Goal: Navigation & Orientation: Find specific page/section

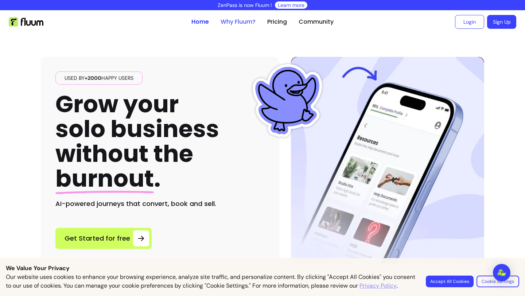
click at [250, 20] on link "Why Fluum?" at bounding box center [237, 21] width 35 height 9
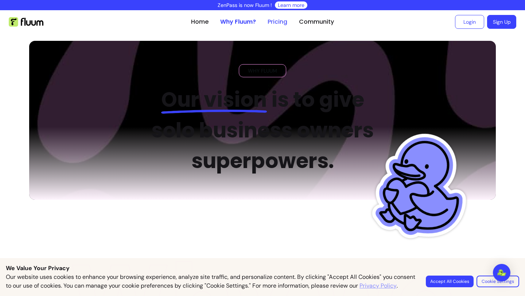
click at [285, 23] on link "Pricing" at bounding box center [277, 21] width 20 height 9
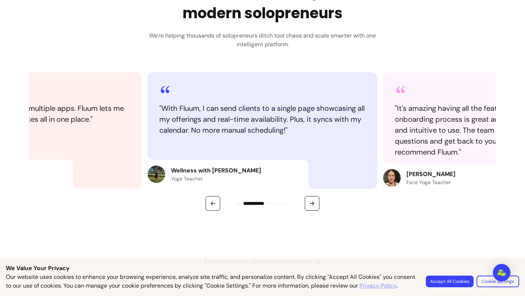
scroll to position [852, 0]
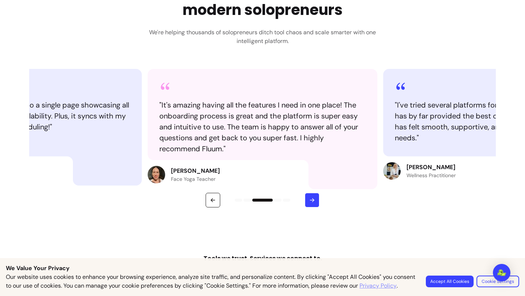
click at [311, 202] on icon "button" at bounding box center [312, 200] width 7 height 7
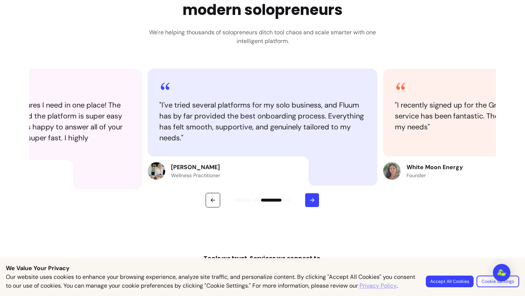
click at [311, 201] on icon "button" at bounding box center [312, 200] width 7 height 7
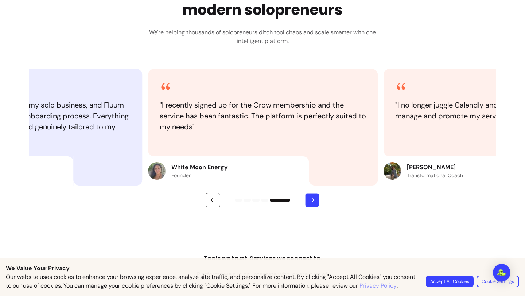
click at [311, 201] on icon "button" at bounding box center [312, 200] width 6 height 6
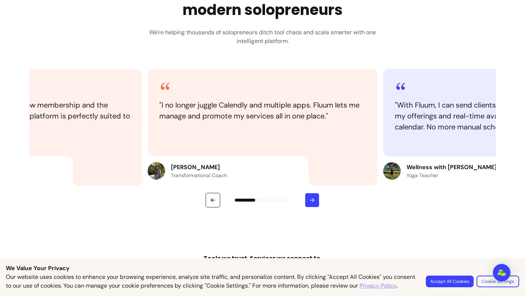
click at [311, 201] on icon "button" at bounding box center [312, 200] width 7 height 7
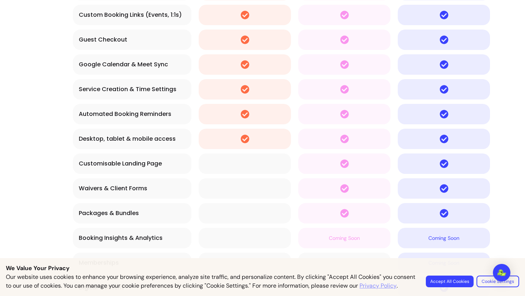
scroll to position [1522, 0]
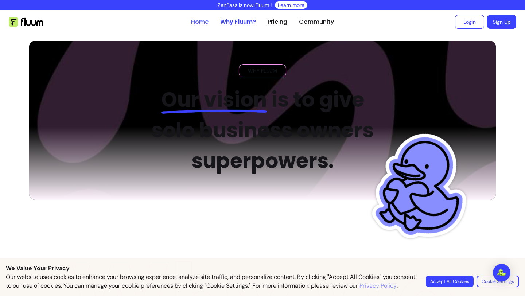
click at [202, 20] on link "Home" at bounding box center [199, 21] width 17 height 9
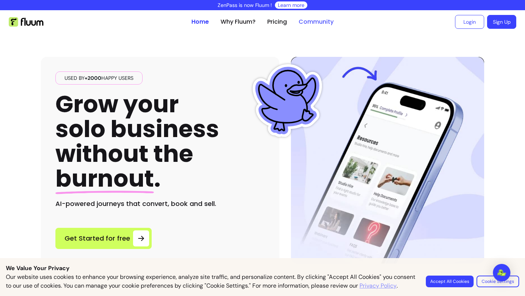
click at [321, 23] on link "Community" at bounding box center [315, 21] width 35 height 9
